Goal: Task Accomplishment & Management: Manage account settings

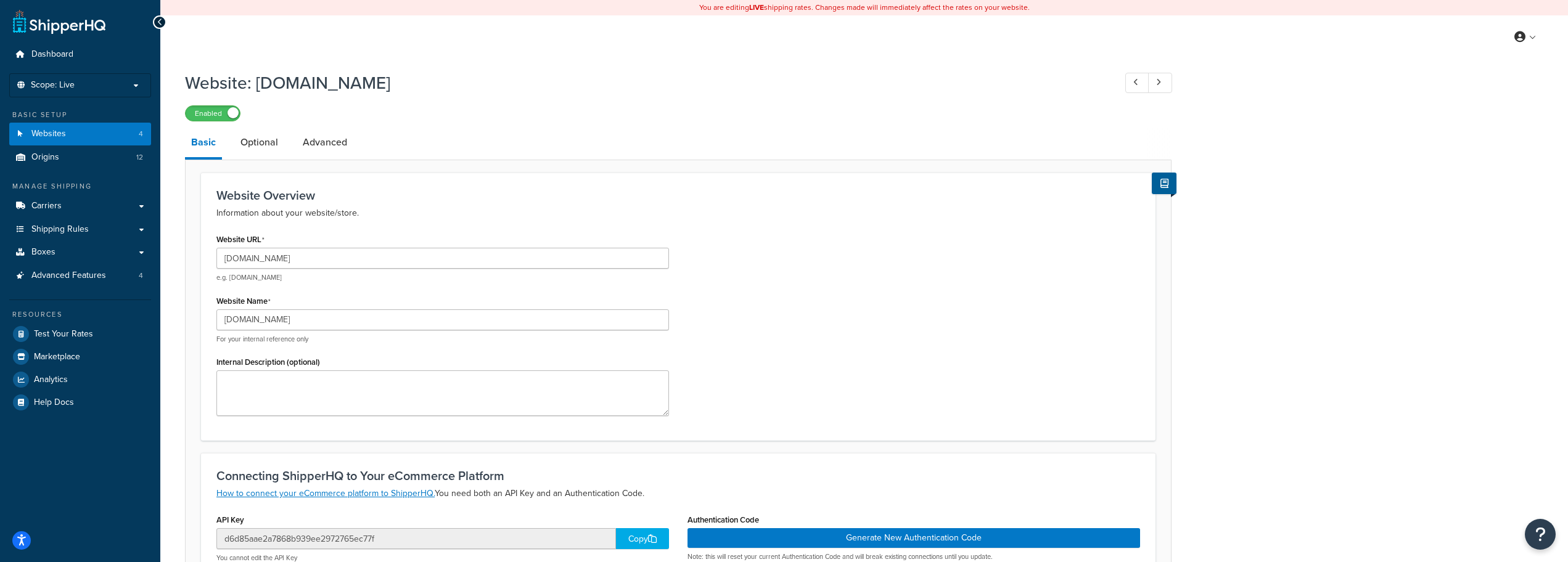
select select "18224"
click at [594, 98] on div "Website: [DOMAIN_NAME] Enabled" at bounding box center [678, 93] width 986 height 56
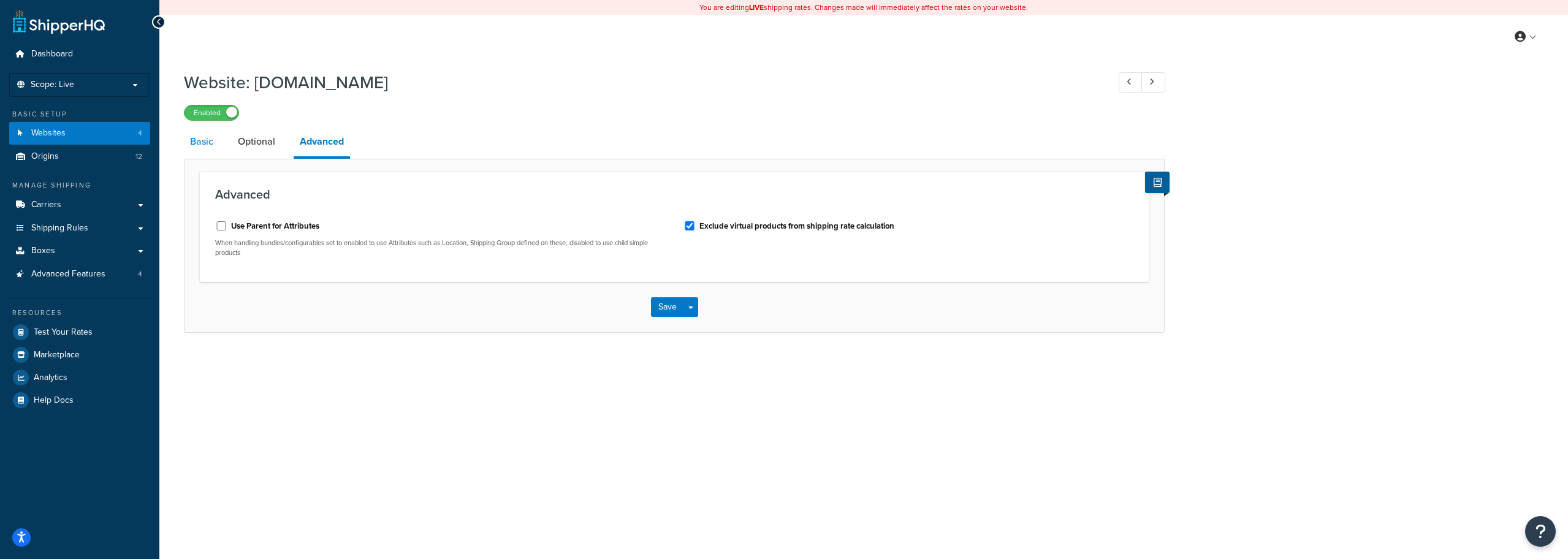
click at [211, 144] on link "Basic" at bounding box center [202, 142] width 36 height 29
select select "18224"
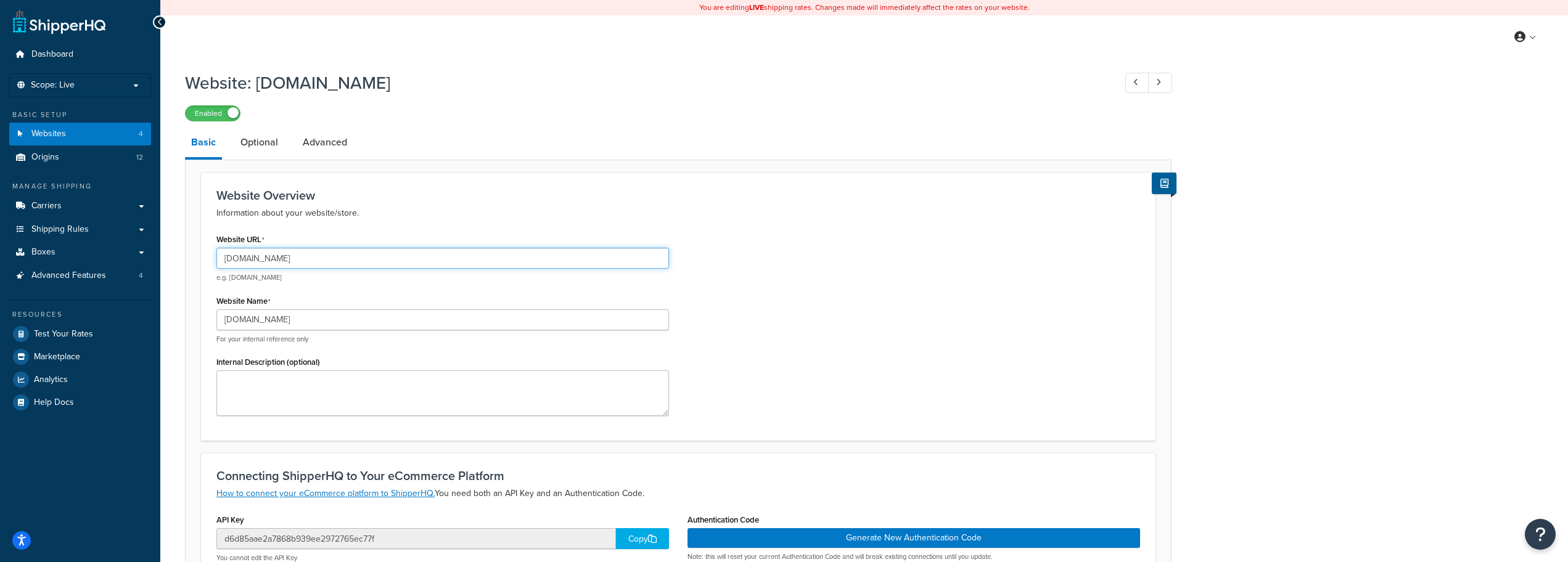
click at [449, 260] on input "[DOMAIN_NAME]" at bounding box center [442, 258] width 452 height 21
drag, startPoint x: 361, startPoint y: 323, endPoint x: 452, endPoint y: 328, distance: 91.1
click at [361, 323] on input "[DOMAIN_NAME]" at bounding box center [442, 319] width 452 height 21
click at [833, 314] on div "Website URL north40.com e.g. mywebsite.com Website Name north40.com For your in…" at bounding box center [678, 328] width 942 height 195
click at [1524, 33] on icon at bounding box center [1520, 37] width 11 height 11
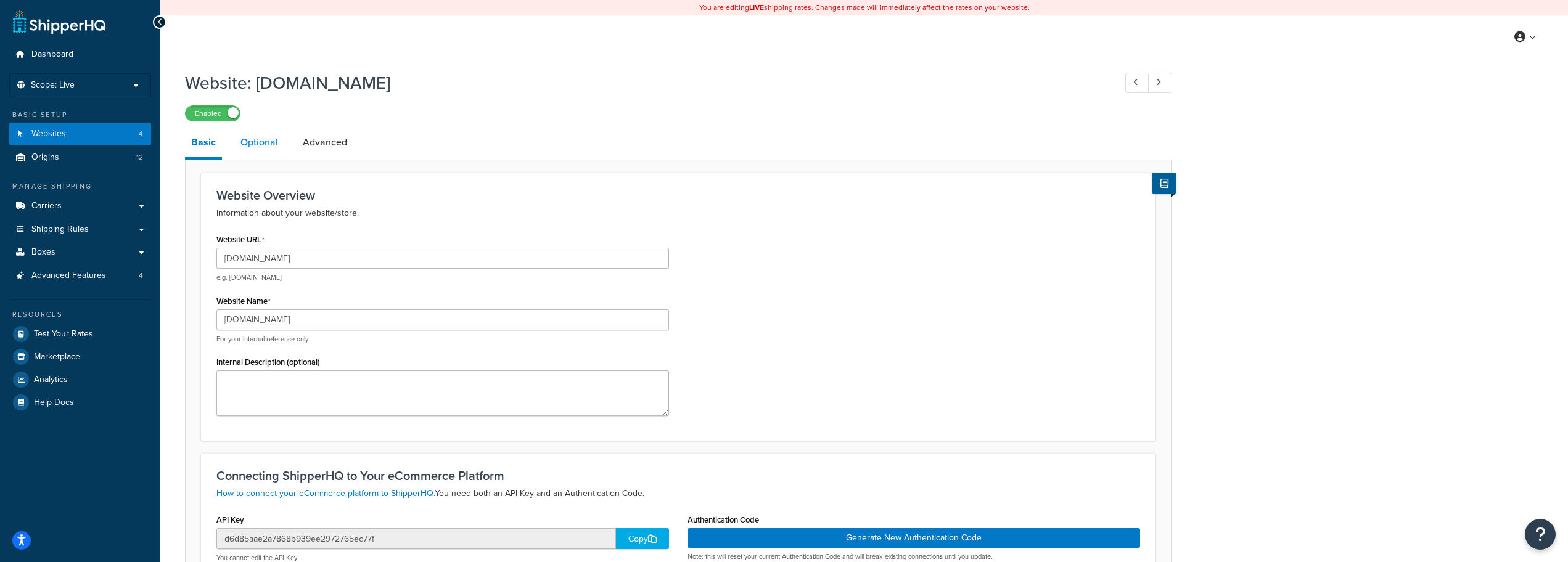
click at [266, 135] on link "Optional" at bounding box center [259, 142] width 50 height 30
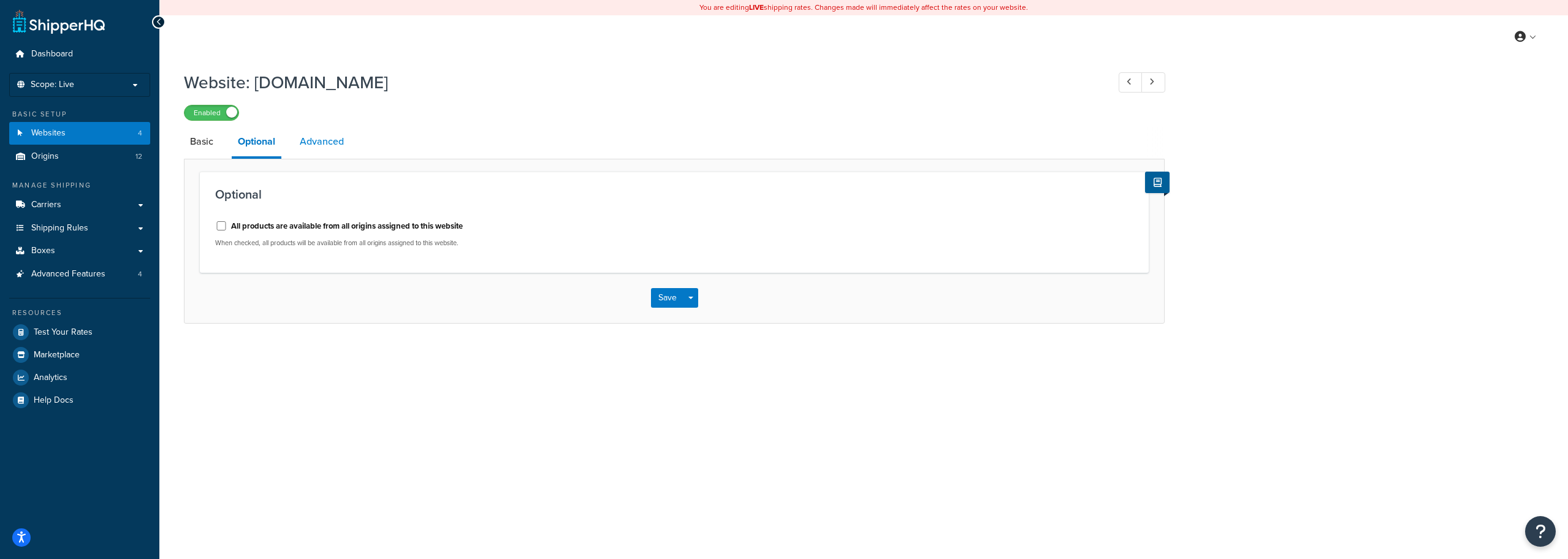
click at [300, 140] on link "Advanced" at bounding box center [322, 142] width 56 height 29
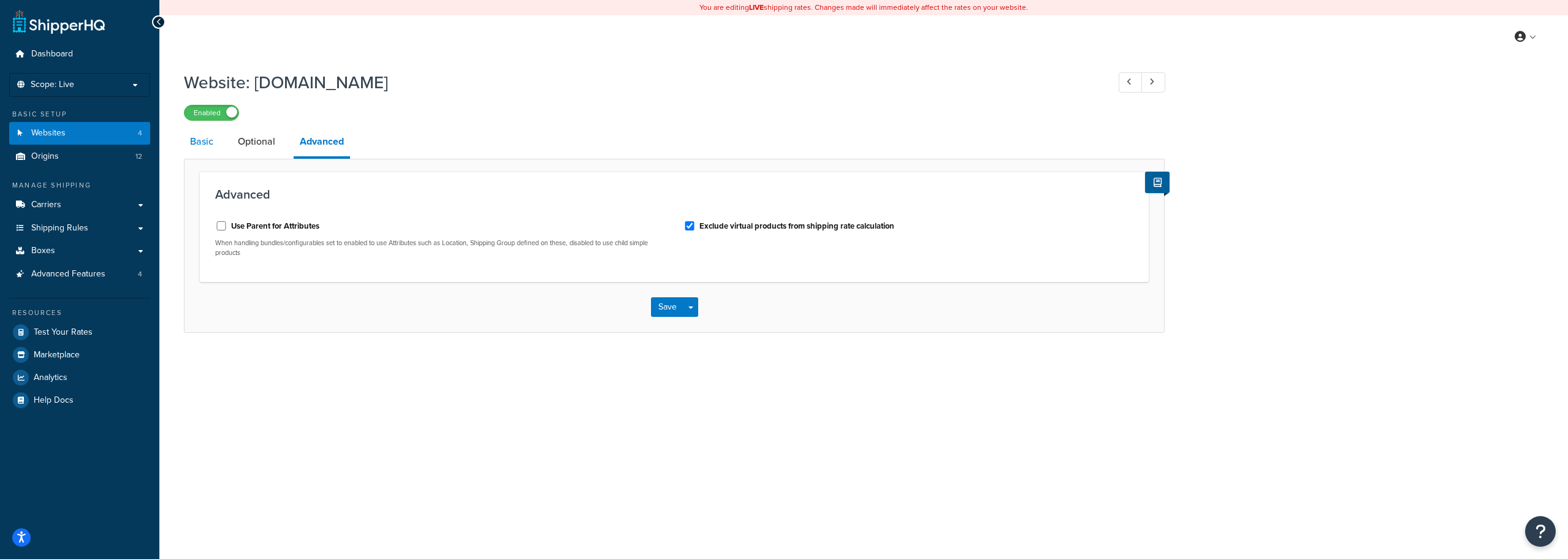
click at [197, 145] on link "Basic" at bounding box center [202, 142] width 36 height 29
select select "18224"
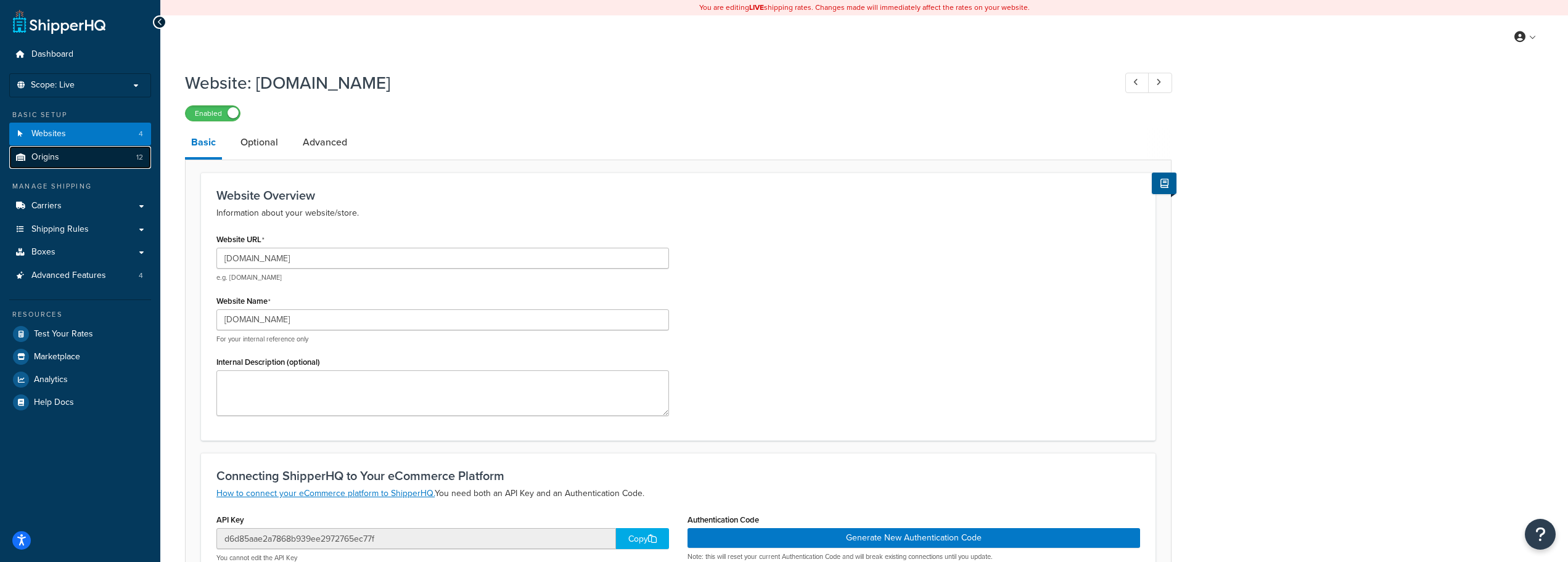
click at [86, 162] on link "Origins 12" at bounding box center [80, 158] width 142 height 23
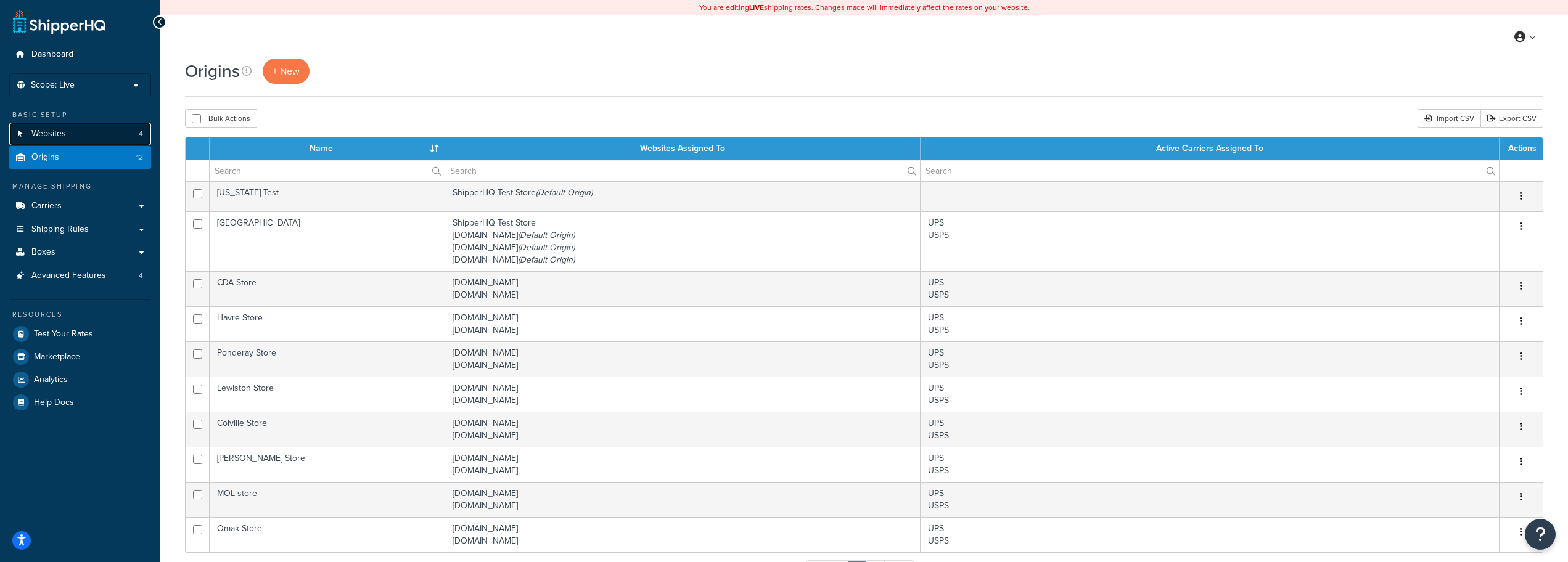
drag, startPoint x: 0, startPoint y: 0, endPoint x: 99, endPoint y: 138, distance: 169.8
click at [99, 138] on link "Websites 4" at bounding box center [80, 134] width 142 height 23
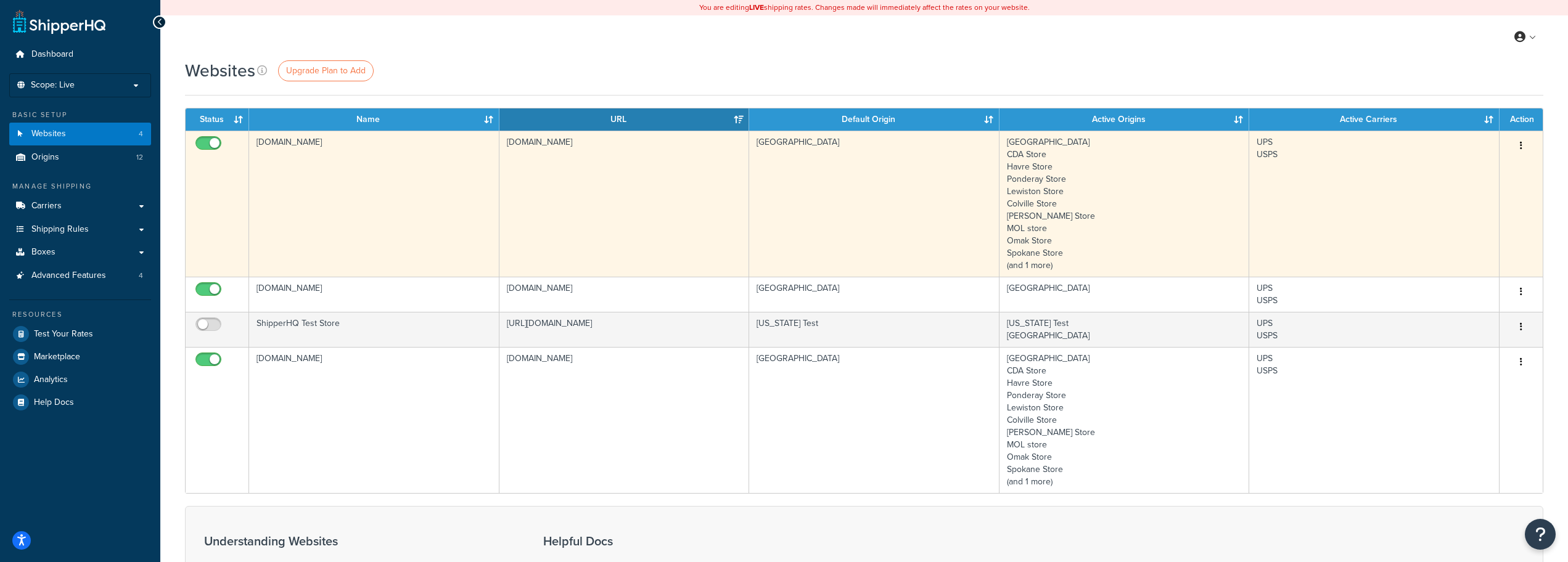
click at [1520, 147] on button "button" at bounding box center [1521, 146] width 17 height 20
click at [1466, 169] on link "Edit" at bounding box center [1472, 171] width 98 height 25
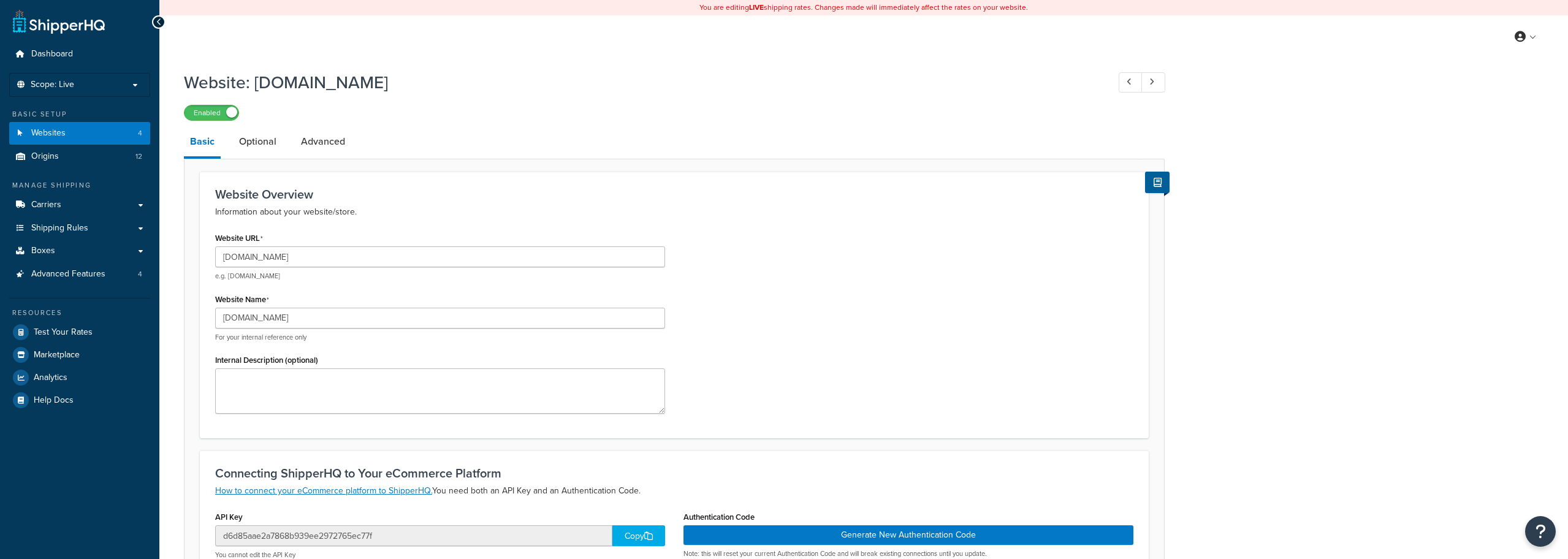
select select "18224"
click at [270, 148] on link "Optional" at bounding box center [258, 142] width 50 height 29
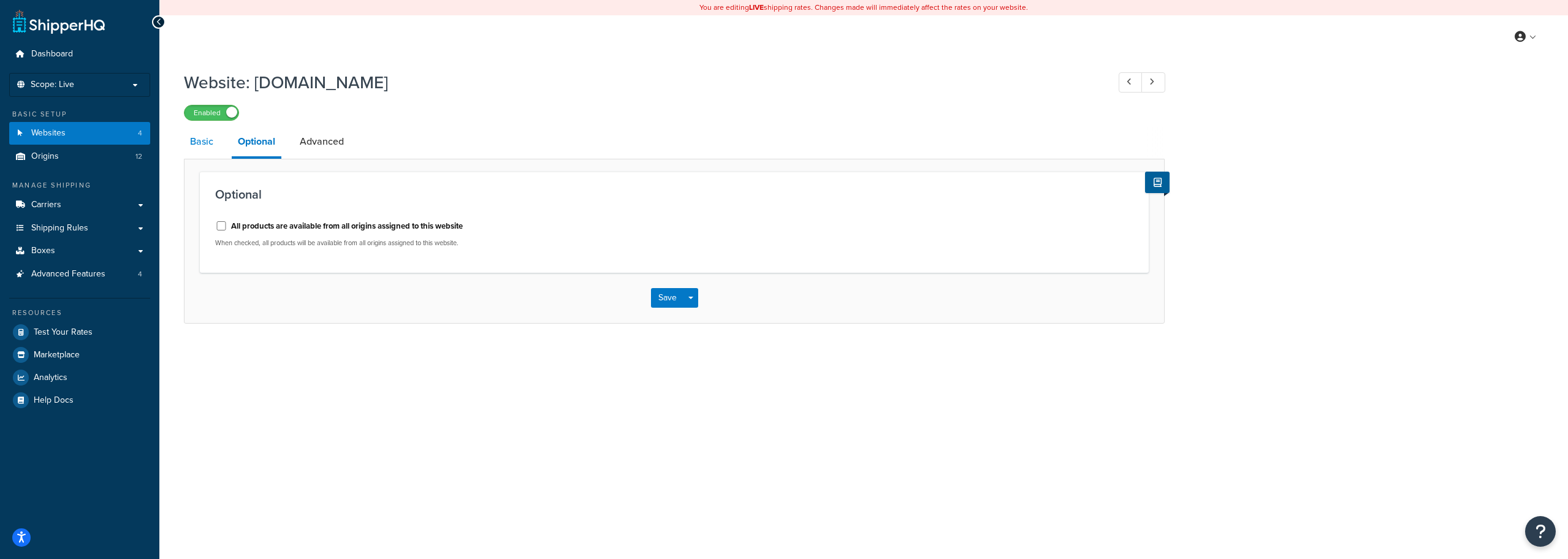
click at [194, 145] on link "Basic" at bounding box center [202, 142] width 36 height 29
select select "18224"
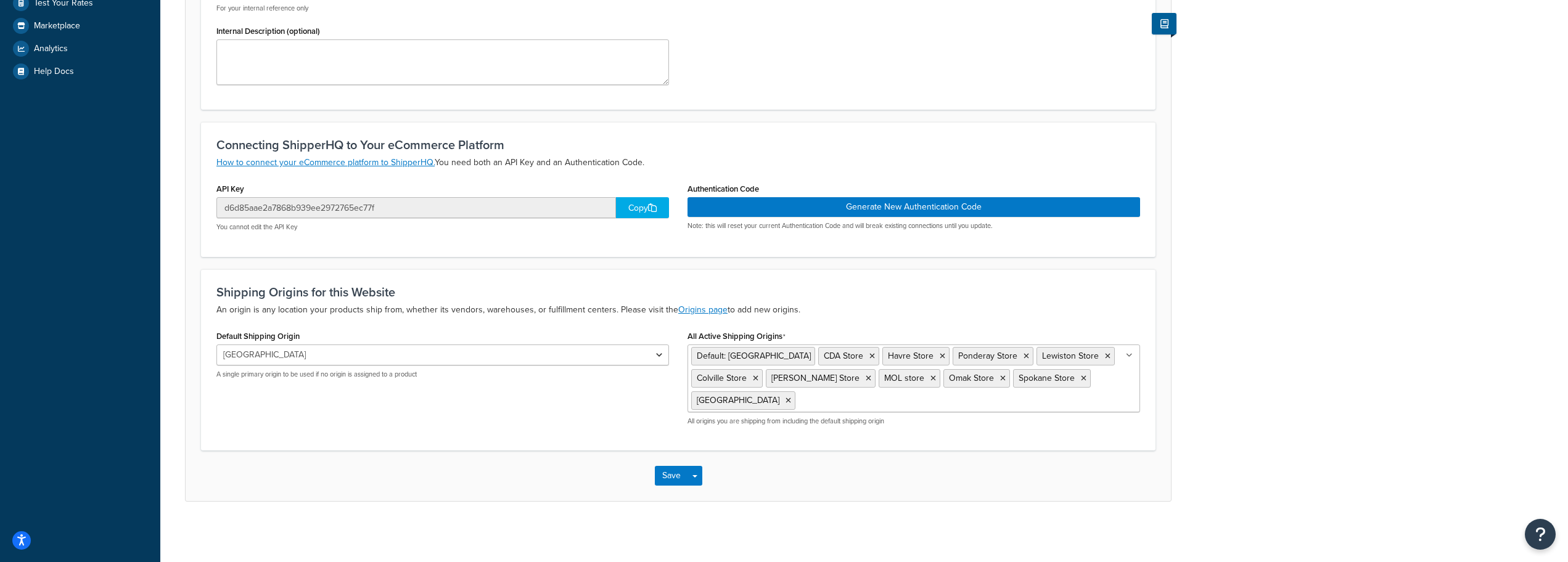
scroll to position [334, 0]
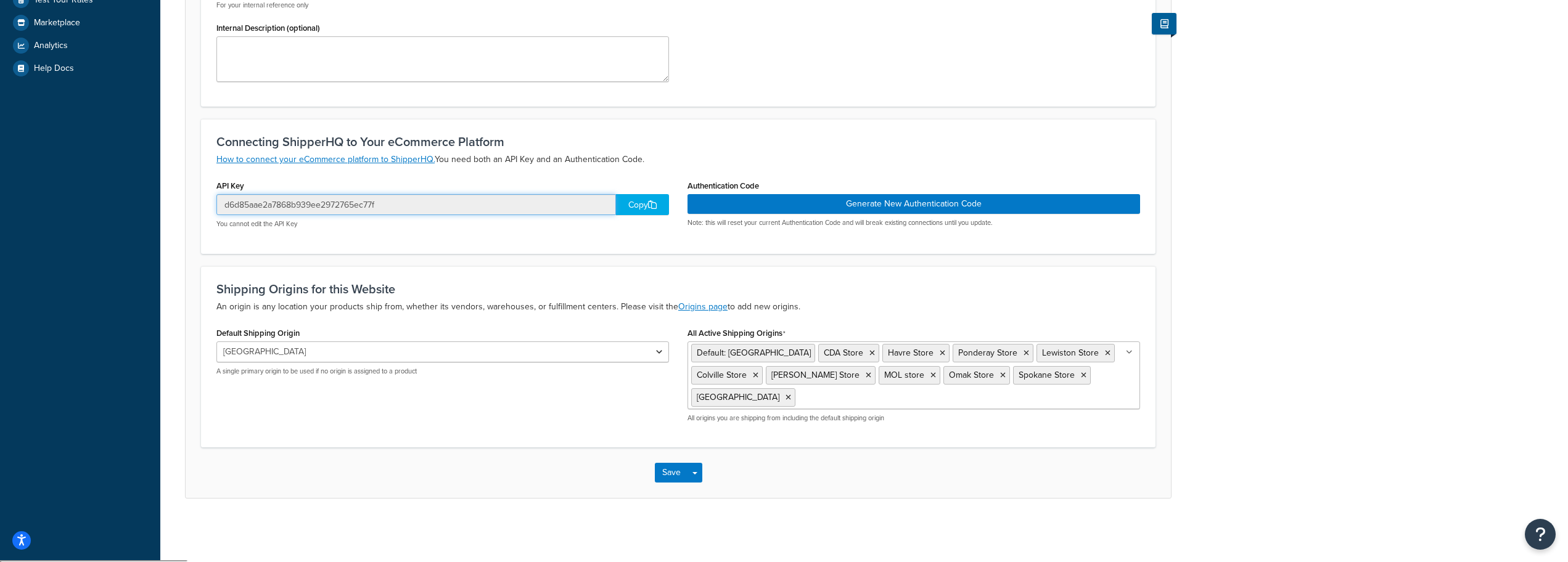
click at [411, 206] on input "d6d85aae2a7868b939ee2972765ec77f" at bounding box center [416, 205] width 400 height 21
click at [626, 206] on div "Copy" at bounding box center [642, 205] width 53 height 21
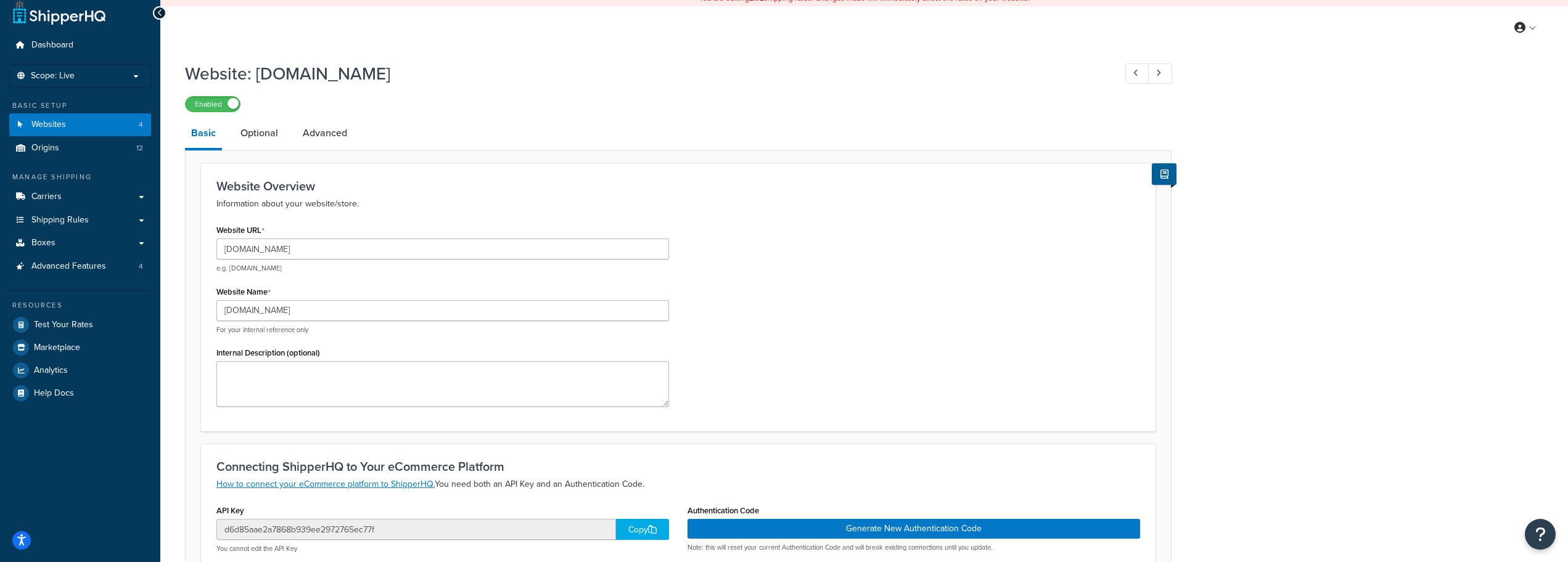
scroll to position [0, 0]
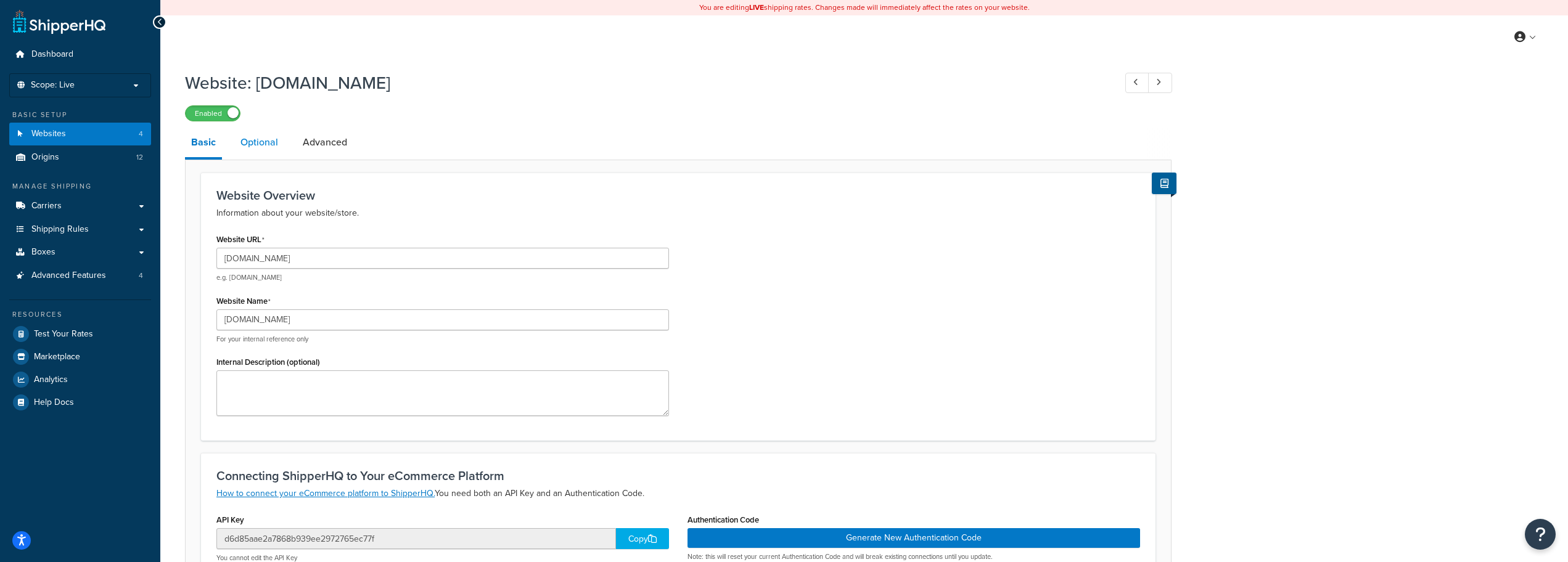
click at [270, 135] on link "Optional" at bounding box center [259, 142] width 50 height 30
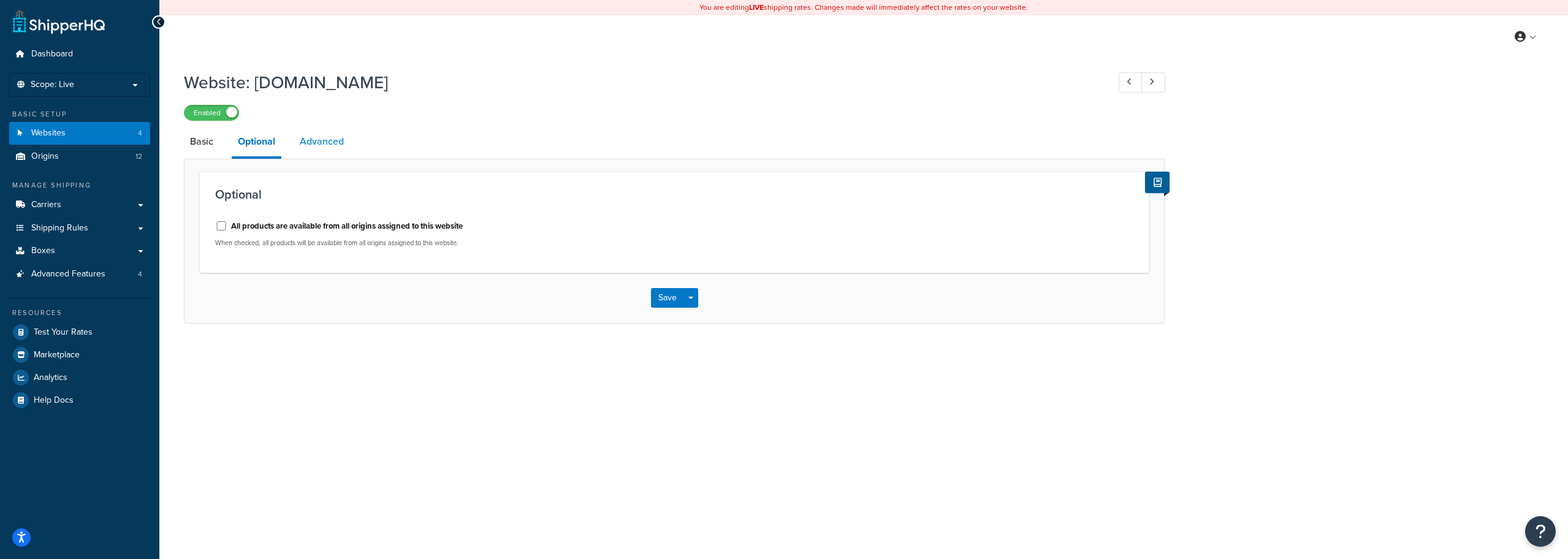
click at [329, 141] on link "Advanced" at bounding box center [322, 142] width 56 height 29
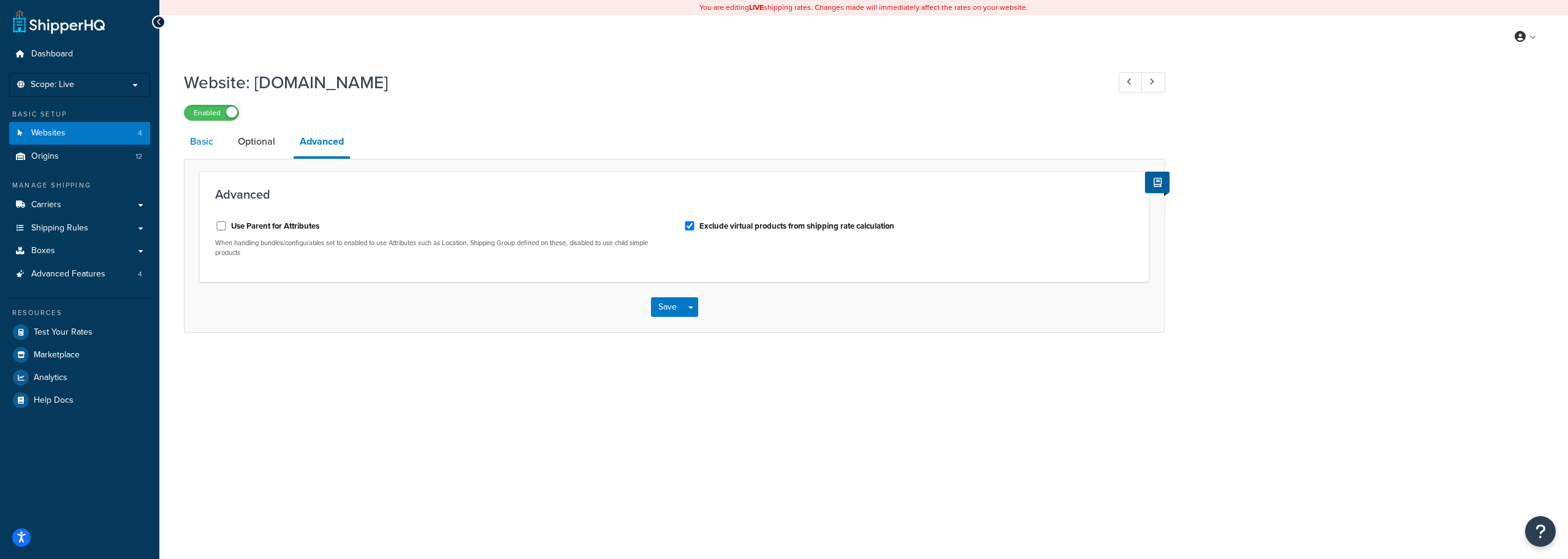
click at [196, 138] on link "Basic" at bounding box center [202, 142] width 36 height 29
select select "18224"
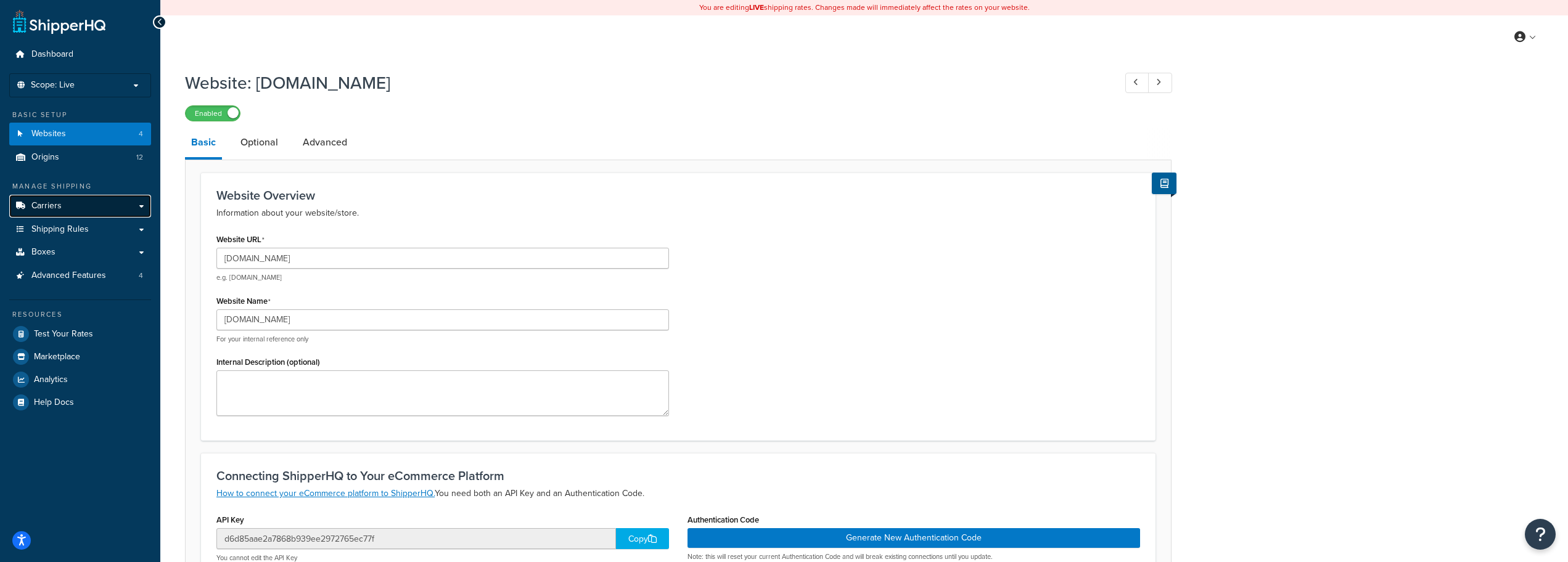
click at [98, 205] on link "Carriers" at bounding box center [80, 207] width 142 height 23
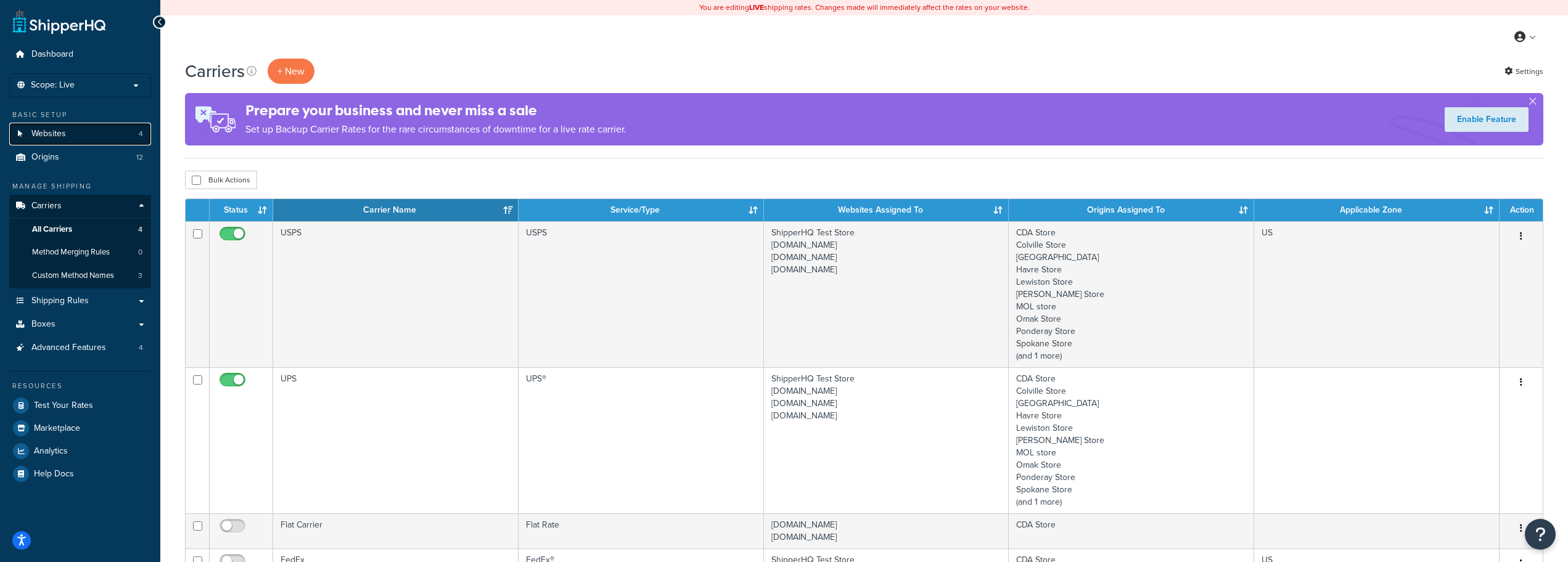
click at [97, 134] on link "Websites 4" at bounding box center [80, 134] width 142 height 23
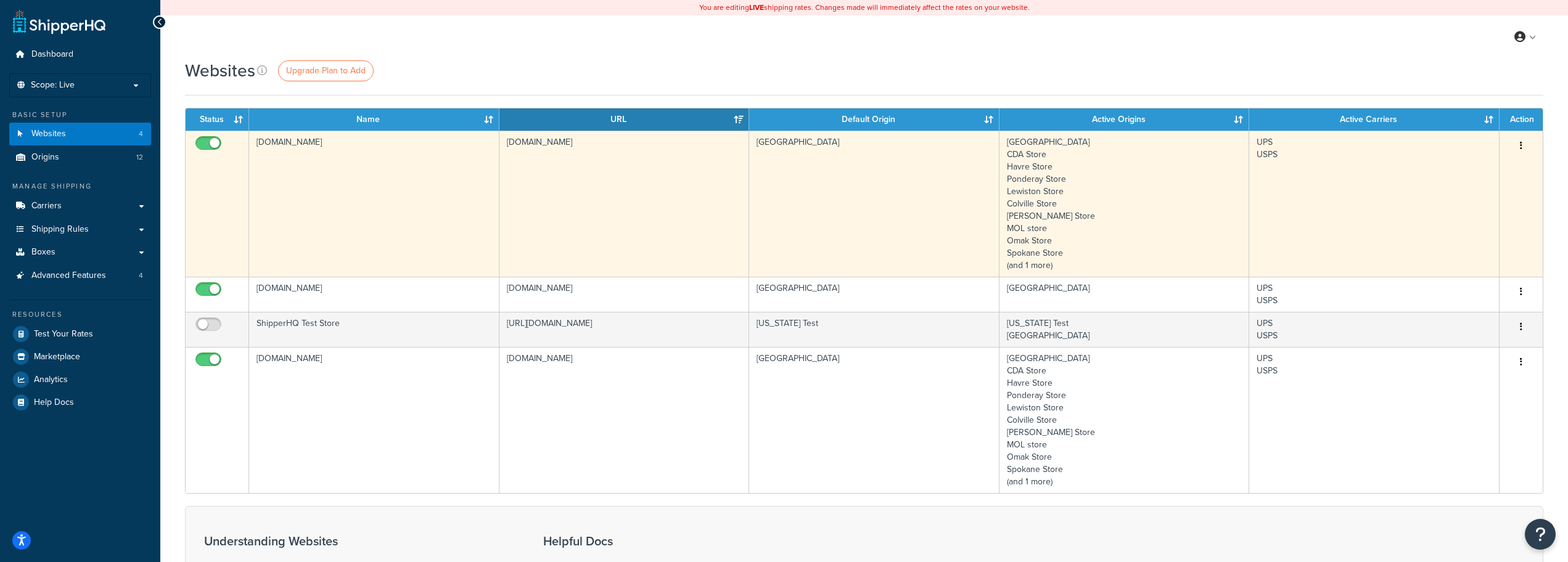
click at [1526, 142] on button "button" at bounding box center [1521, 146] width 17 height 20
click at [1481, 166] on link "Edit" at bounding box center [1472, 171] width 98 height 25
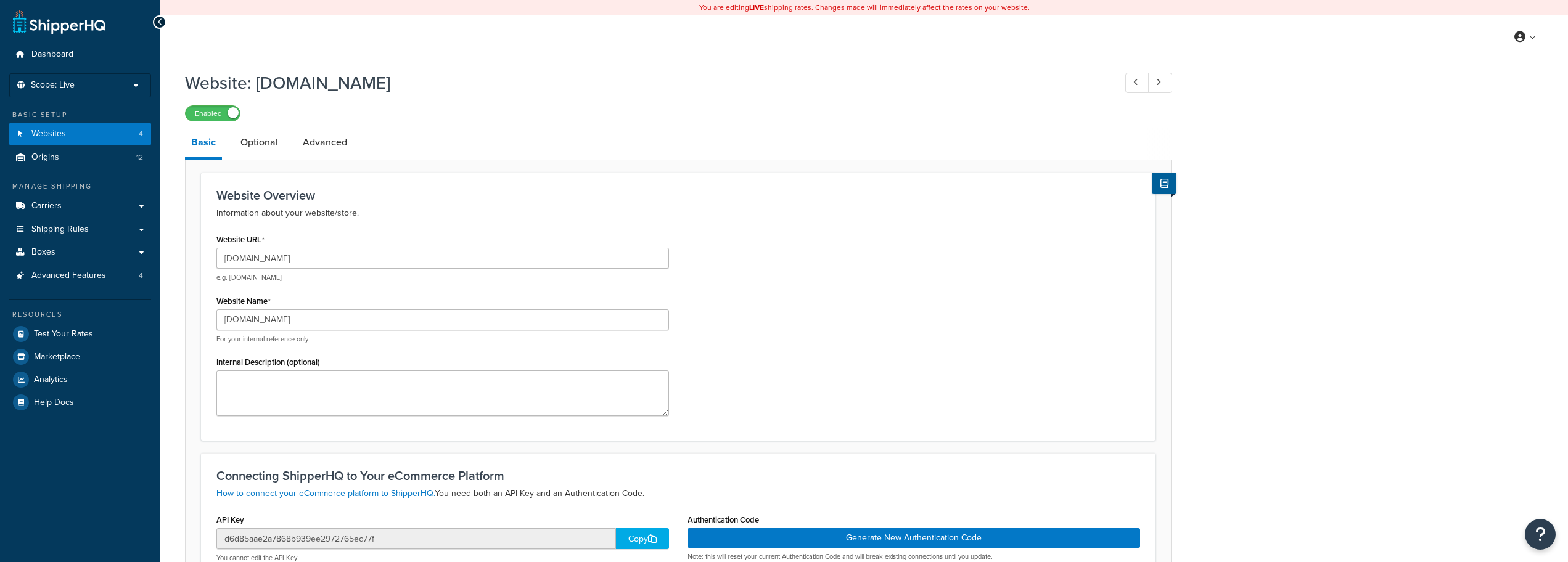
select select "18224"
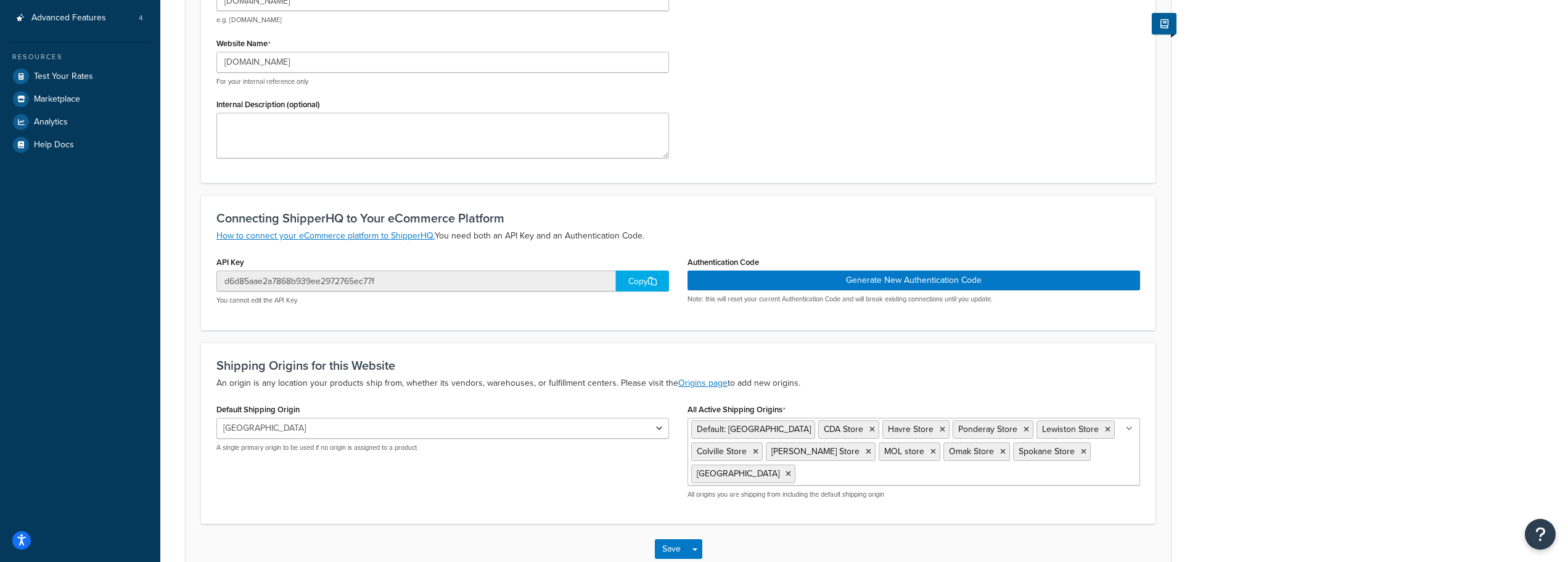
scroll to position [308, 0]
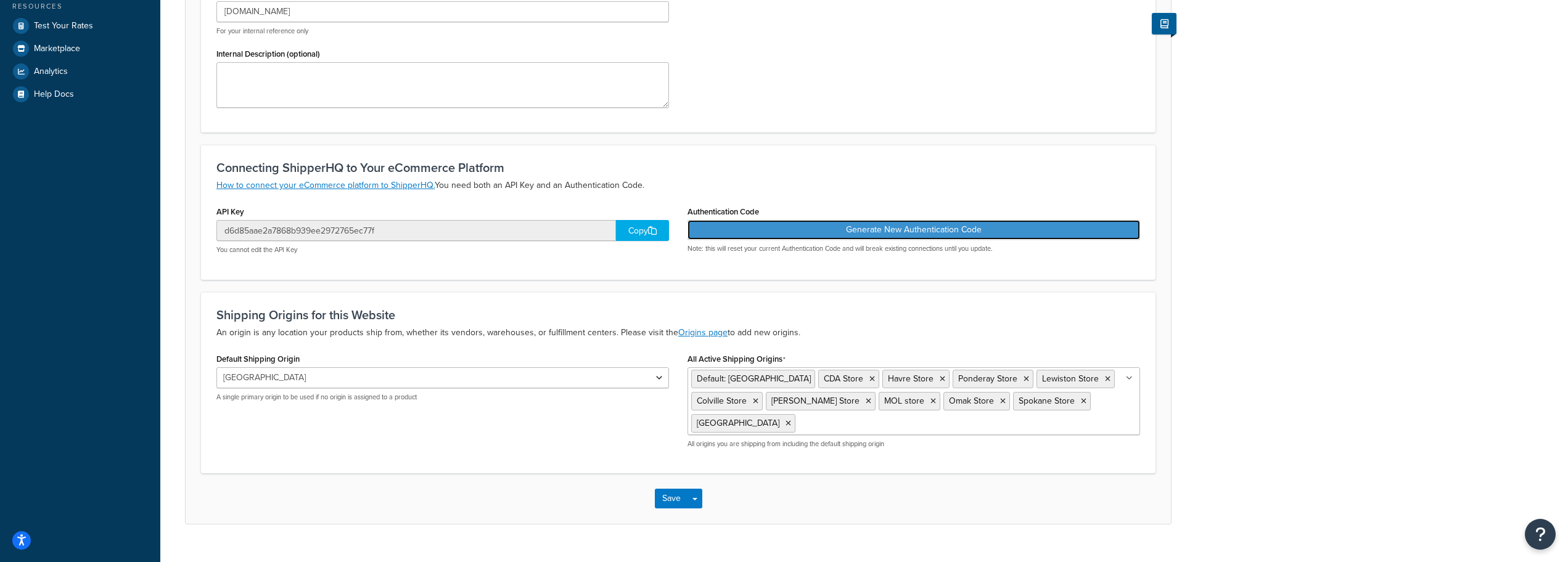
click at [834, 236] on button "Generate New Authentication Code" at bounding box center [913, 230] width 452 height 20
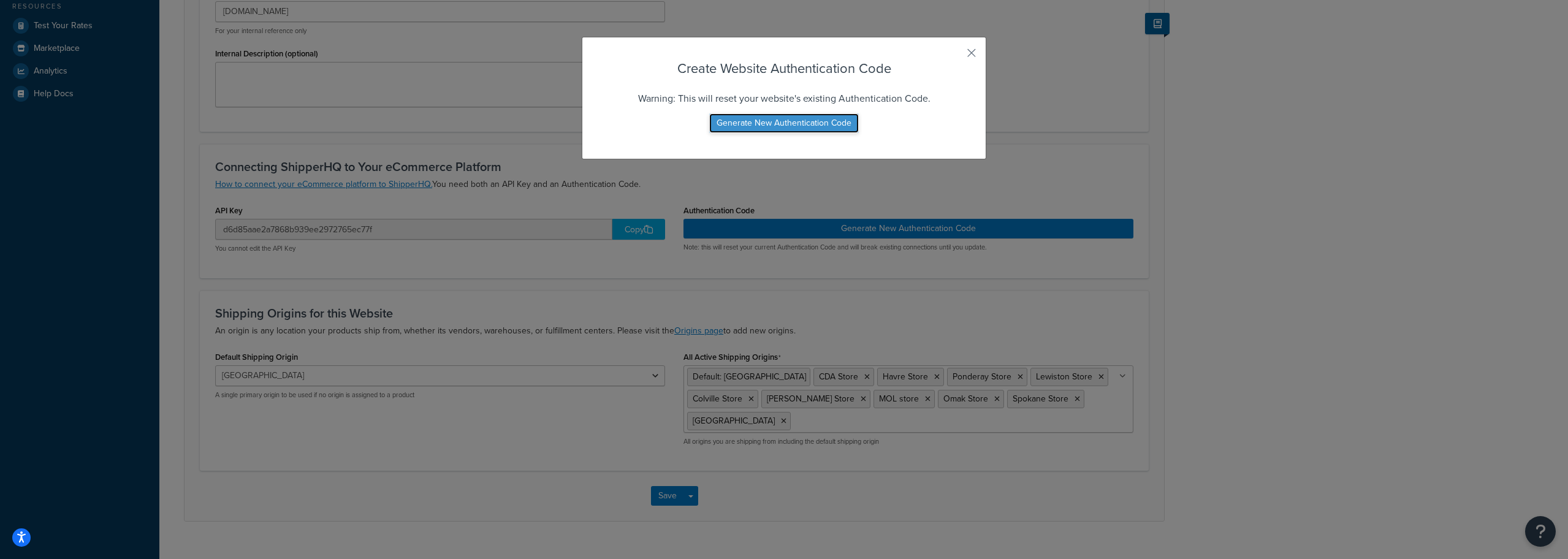
click at [786, 126] on button "Generate New Authentication Code" at bounding box center [784, 123] width 149 height 20
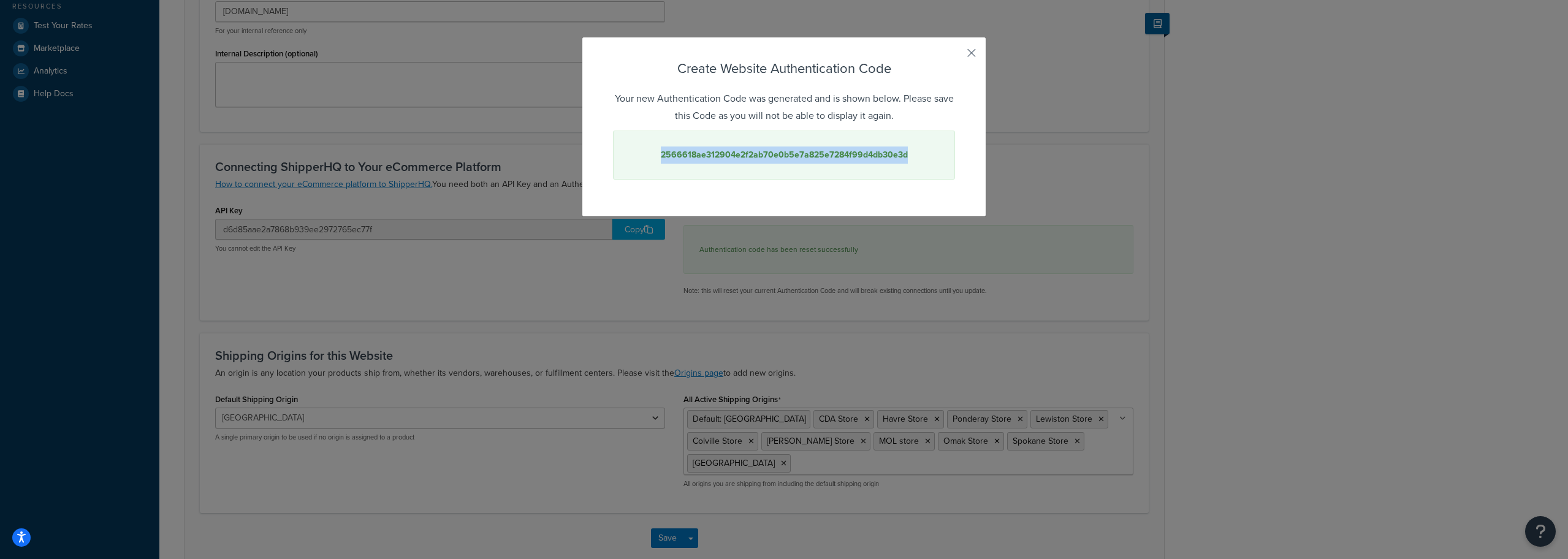
drag, startPoint x: 905, startPoint y: 156, endPoint x: 660, endPoint y: 167, distance: 245.2
click at [660, 167] on div "2566618ae312904e2f2ab70e0b5e7a825e7284f99d4db30e3d" at bounding box center [784, 155] width 342 height 49
copy strong "2566618ae312904e2f2ab70e0b5e7a825e7284f99d4db30e3d"
click at [876, 239] on div "Create Website Authentication Code Your new Authentication Code was generated a…" at bounding box center [784, 280] width 1568 height 559
click at [955, 57] on button "button" at bounding box center [953, 57] width 3 height 3
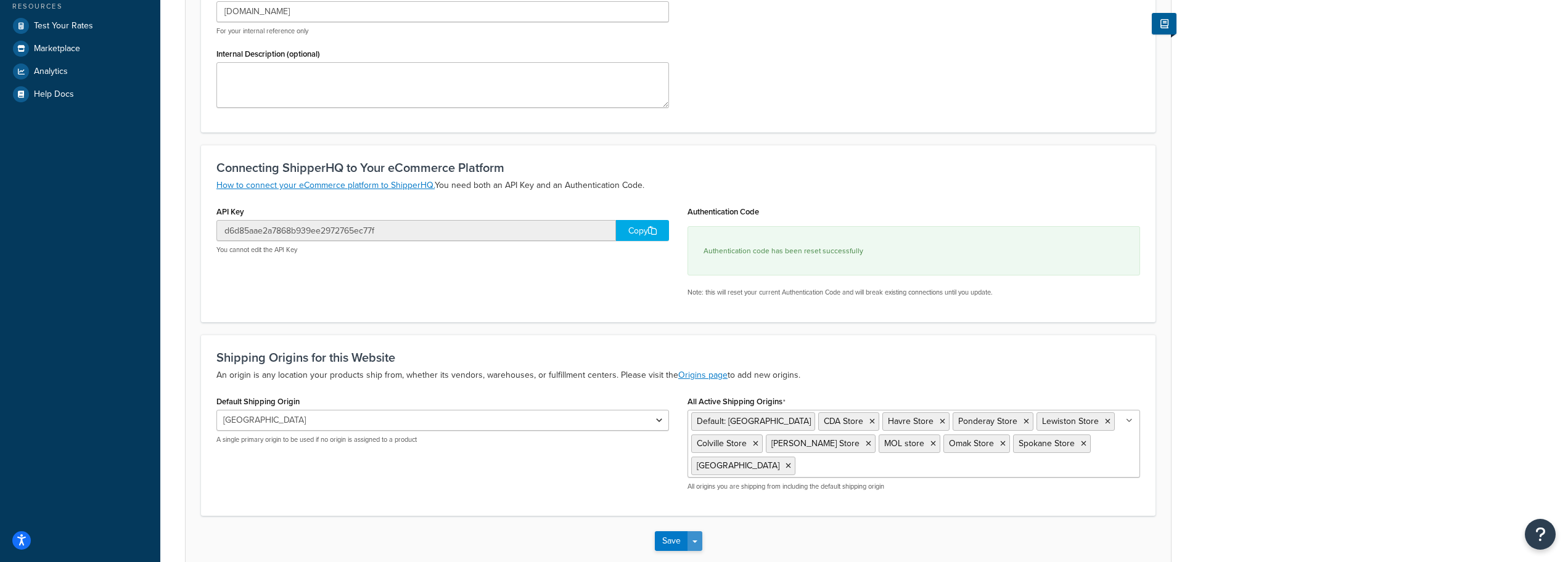
click at [698, 545] on button "Save Dropdown" at bounding box center [694, 541] width 15 height 20
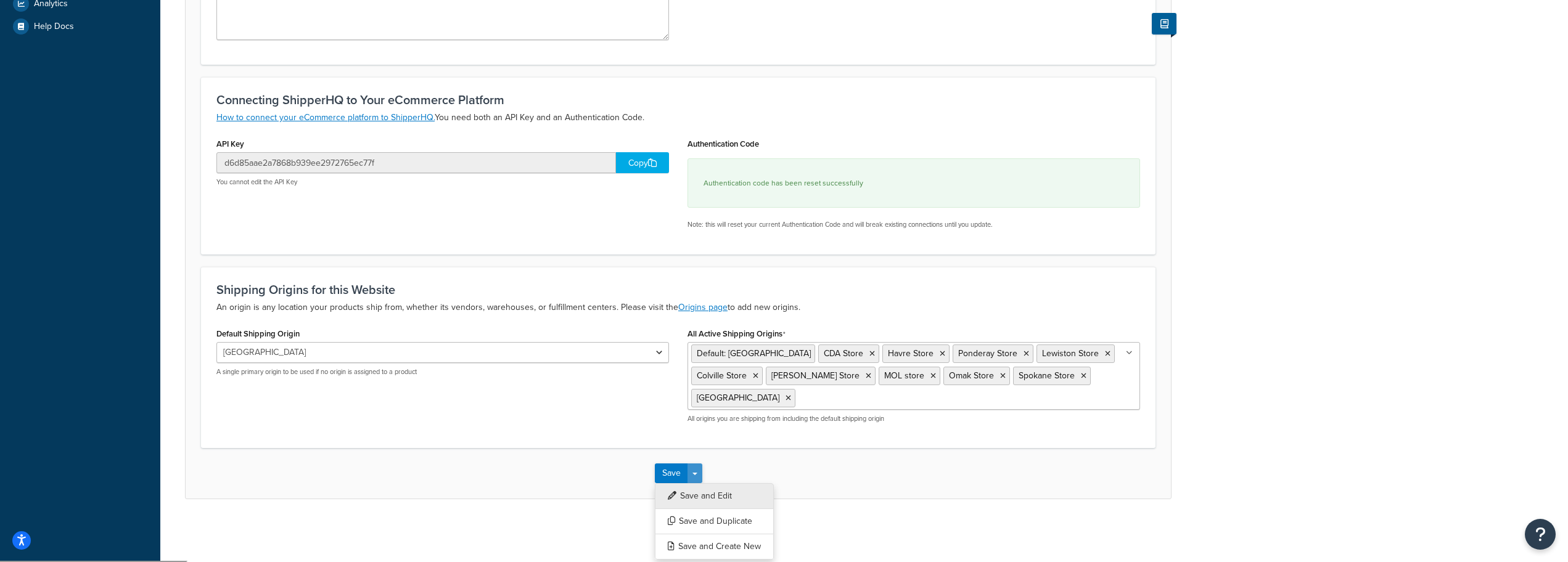
scroll to position [377, 0]
click at [668, 471] on button "Save" at bounding box center [671, 472] width 33 height 20
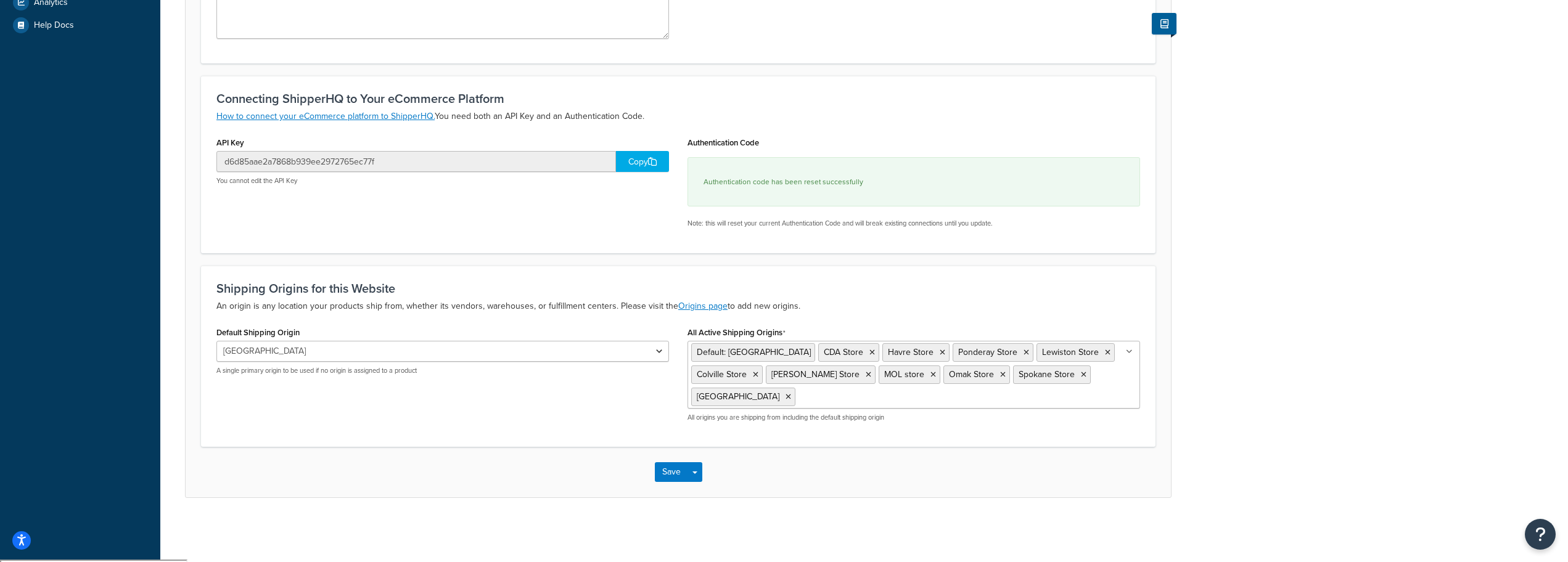
scroll to position [0, 0]
